Goal: Task Accomplishment & Management: Complete application form

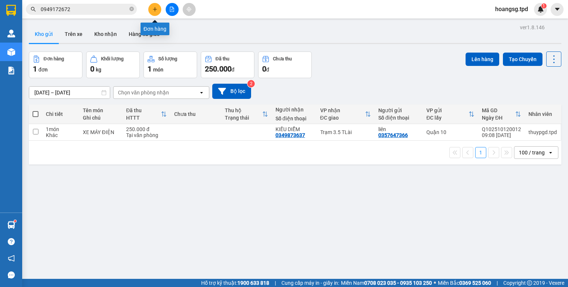
click at [153, 9] on icon "plus" at bounding box center [154, 9] width 5 height 5
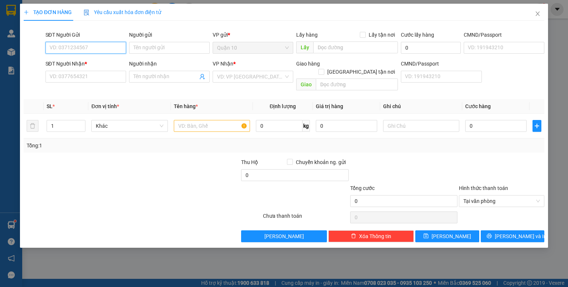
click at [77, 45] on input "SĐT Người Gửi" at bounding box center [85, 48] width 81 height 12
click at [96, 63] on div "0789666665 - thịnh ka hưng" at bounding box center [86, 62] width 72 height 8
type input "0789666665"
type input "thịnh ka hưng"
type input "021656561"
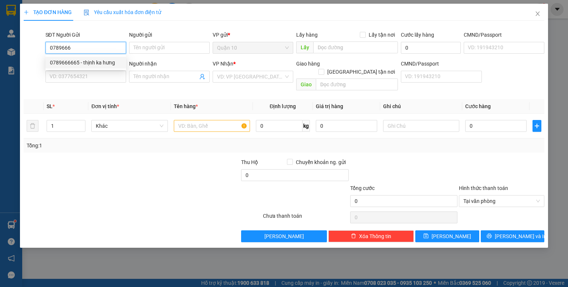
type input "0964505051"
type input "tuấn"
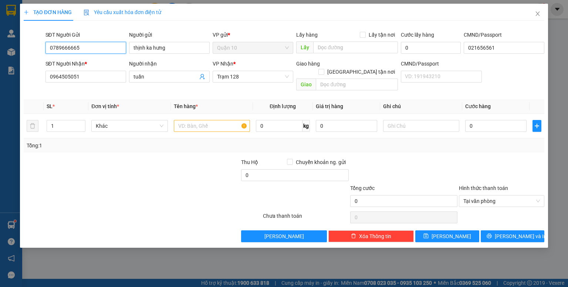
type input "0789666665"
click at [149, 169] on div at bounding box center [186, 171] width 109 height 26
click at [201, 77] on icon "user-add" at bounding box center [202, 77] width 5 height 6
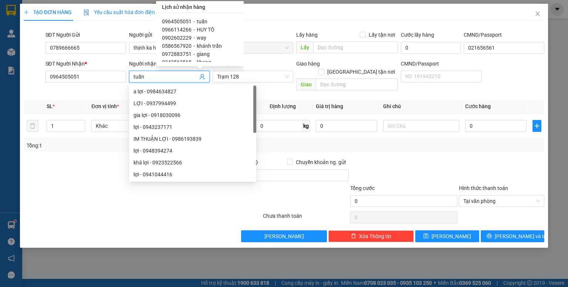
click at [193, 27] on span "-" at bounding box center [193, 30] width 1 height 6
type input "0966114266"
type input "HUY TÔ"
checkbox input "true"
type input "[PERSON_NAME]"
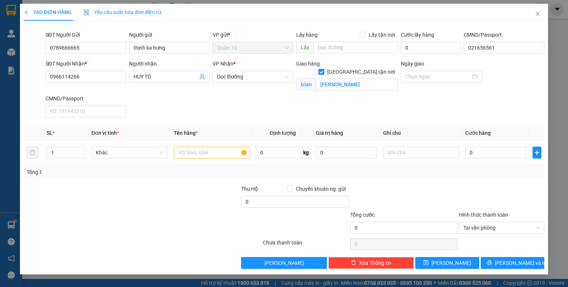
drag, startPoint x: 178, startPoint y: 233, endPoint x: 203, endPoint y: 167, distance: 71.0
click at [188, 222] on div at bounding box center [218, 223] width 87 height 26
click at [324, 69] on input "[GEOGRAPHIC_DATA] tận nơi" at bounding box center [320, 71] width 5 height 5
checkbox input "false"
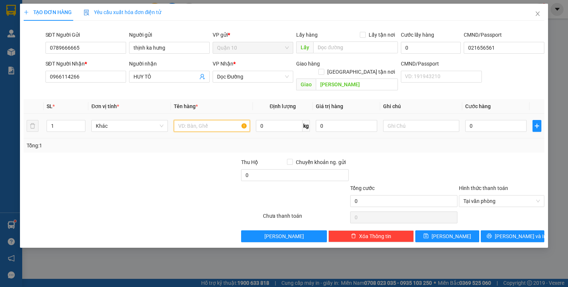
click at [217, 120] on input "text" at bounding box center [212, 126] width 76 height 12
type input "HỘP(LKDT)"
click at [395, 120] on input "text" at bounding box center [421, 126] width 76 height 12
click at [488, 120] on input "0" at bounding box center [495, 126] width 61 height 12
type input "4"
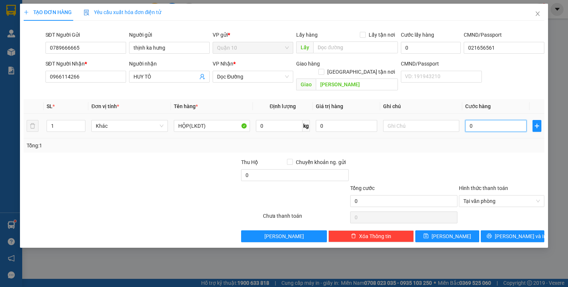
type input "4"
type input "40"
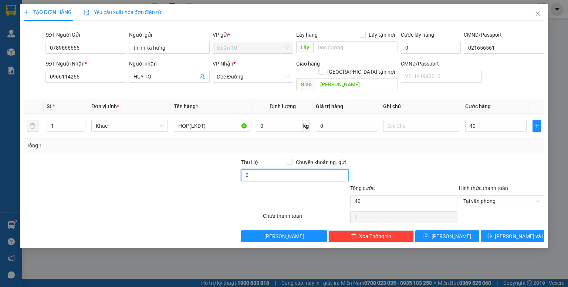
type input "40.000"
click at [307, 169] on input "0" at bounding box center [294, 175] width 107 height 12
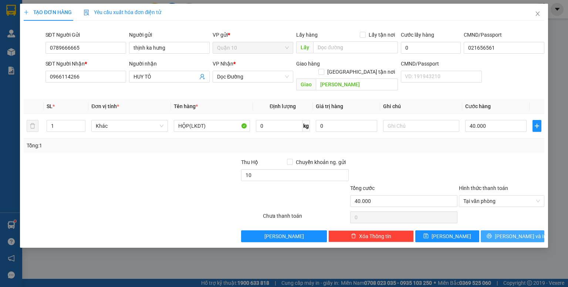
type input "10.000"
click at [525, 232] on span "[PERSON_NAME] và In" at bounding box center [521, 236] width 52 height 8
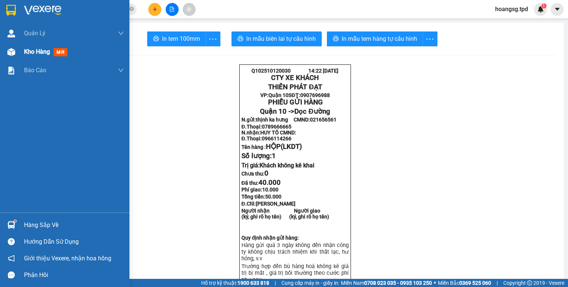
drag, startPoint x: 7, startPoint y: 52, endPoint x: 11, endPoint y: 53, distance: 4.1
click at [11, 53] on div at bounding box center [11, 51] width 13 height 13
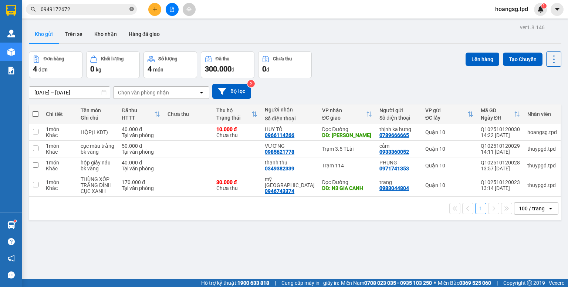
click at [131, 9] on icon "close-circle" at bounding box center [131, 9] width 4 height 4
